Goal: Navigation & Orientation: Find specific page/section

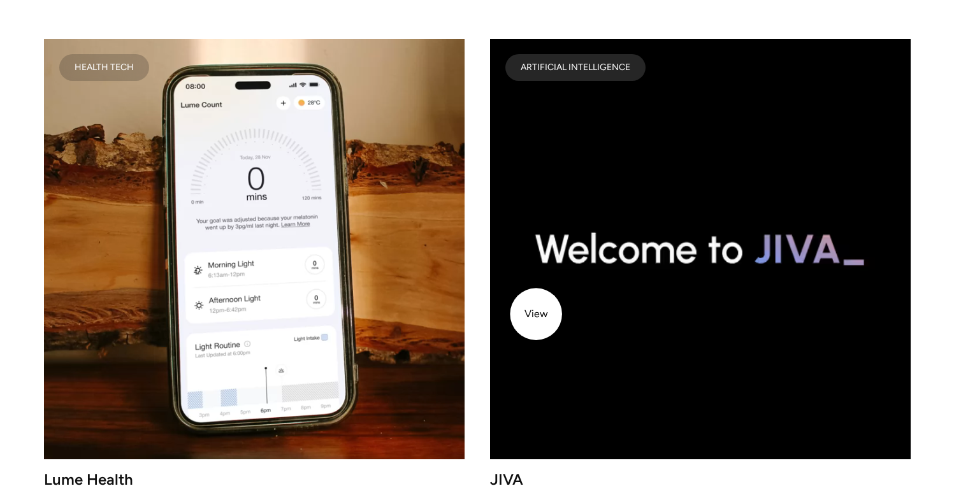
scroll to position [1725, 0]
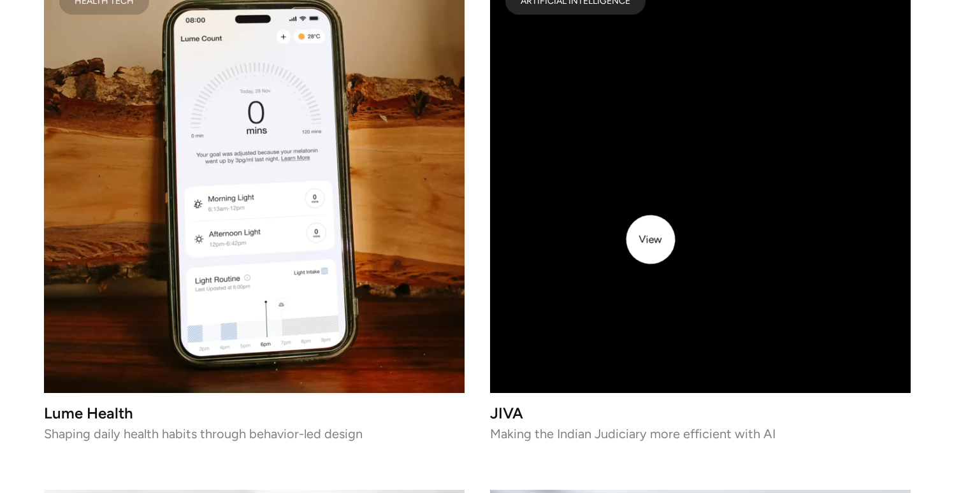
click at [651, 240] on video at bounding box center [700, 183] width 421 height 421
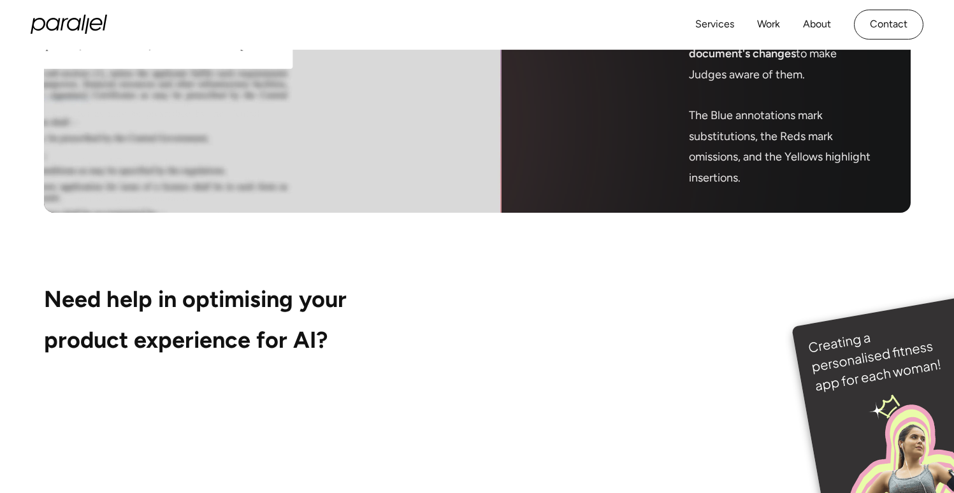
scroll to position [5871, 0]
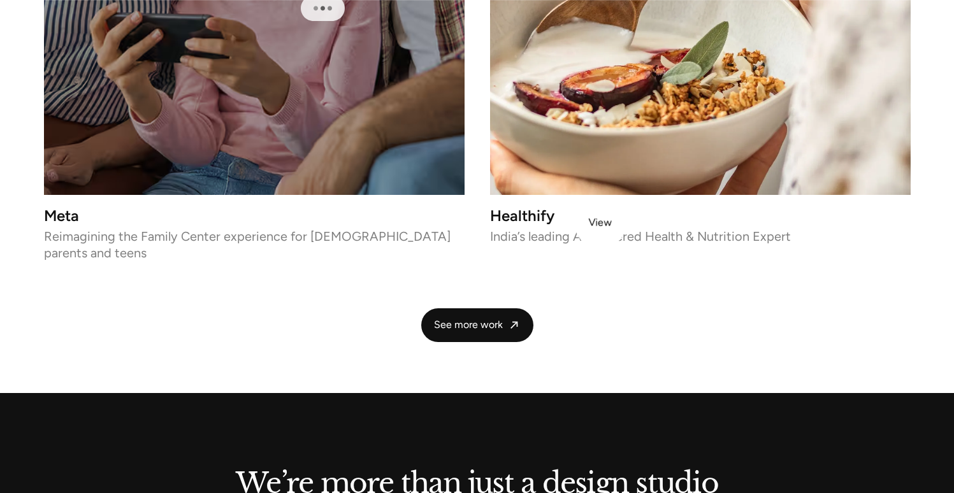
scroll to position [3073, 0]
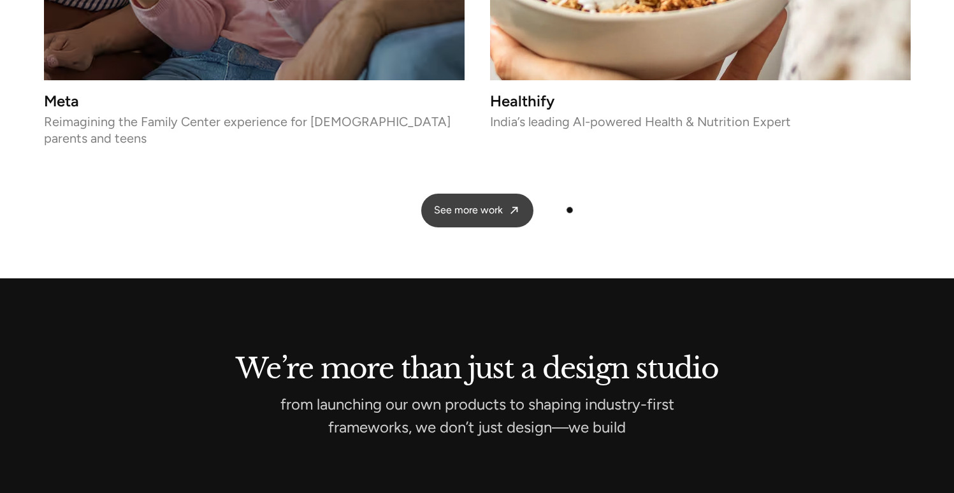
click at [508, 204] on icon at bounding box center [514, 210] width 13 height 13
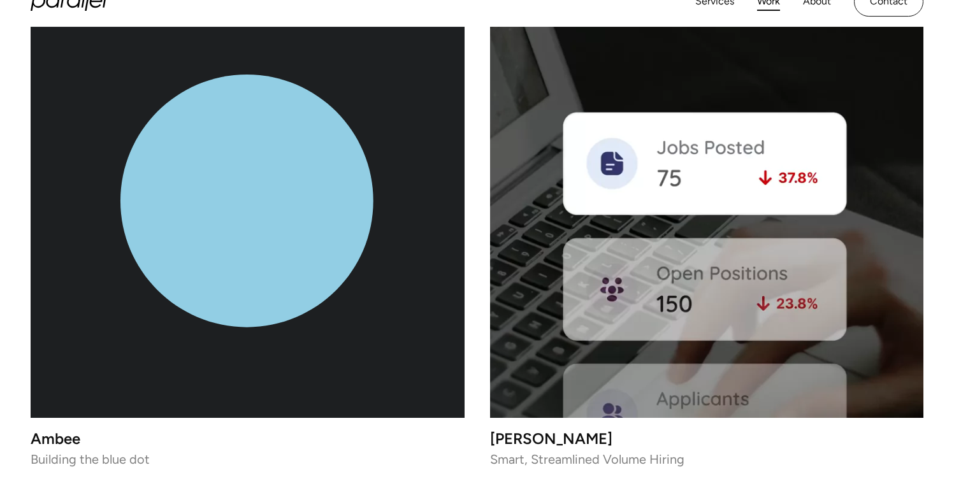
scroll to position [5675, 0]
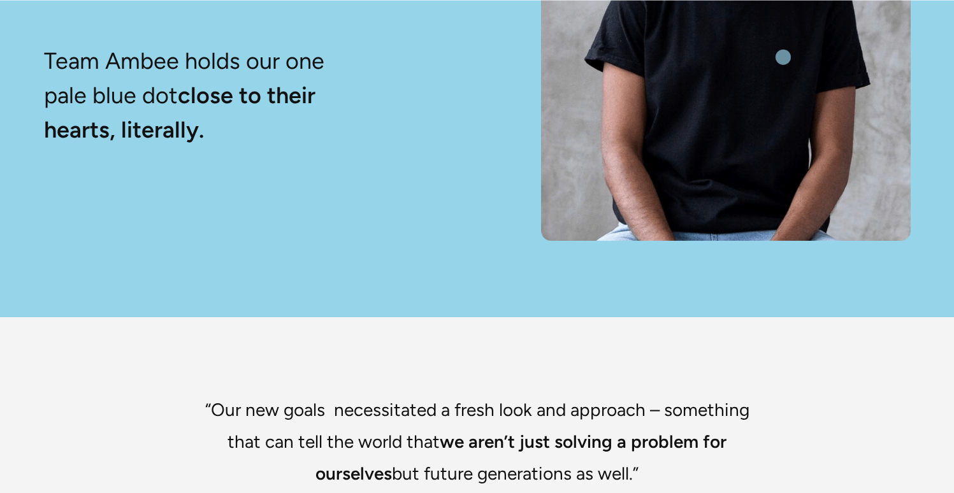
scroll to position [6590, 0]
